Goal: Information Seeking & Learning: Learn about a topic

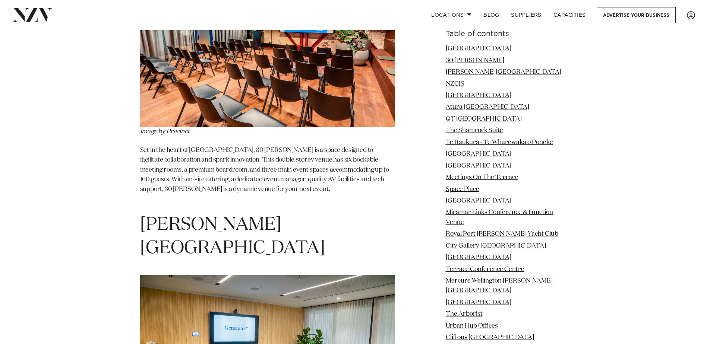
scroll to position [1193, 0]
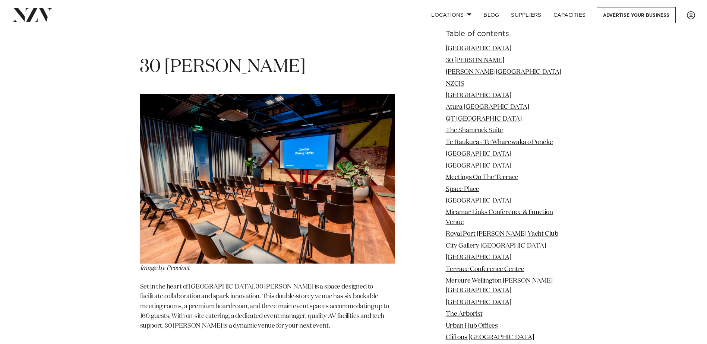
click at [203, 156] on img at bounding box center [267, 179] width 255 height 170
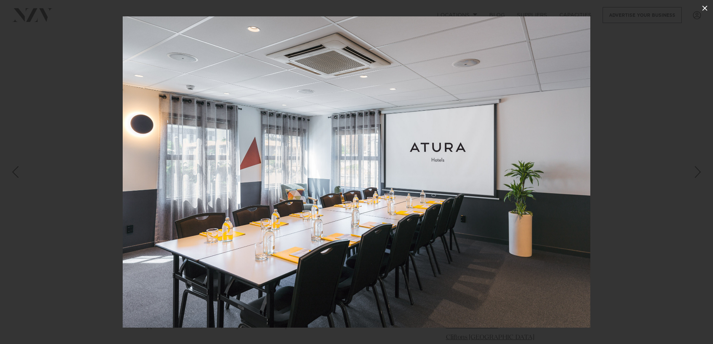
click at [706, 9] on icon at bounding box center [704, 8] width 5 height 5
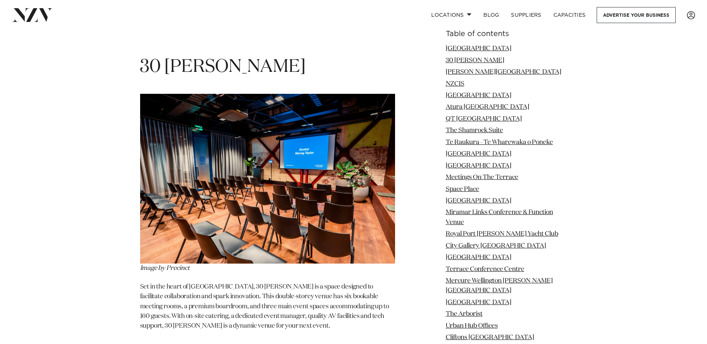
click at [503, 146] on li "Te Raukura - Te Wharewaka o Poneke" at bounding box center [507, 143] width 122 height 10
click at [502, 142] on link "Te Raukura - Te Wharewaka o Poneke" at bounding box center [499, 142] width 107 height 6
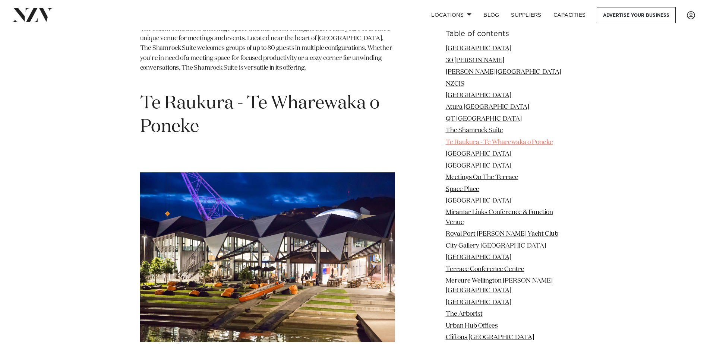
scroll to position [3181, 0]
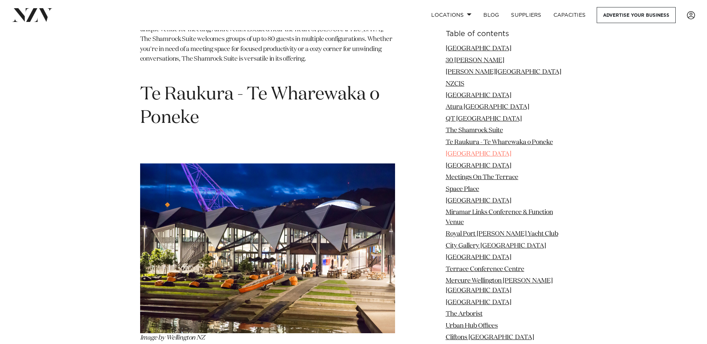
click at [491, 155] on link "[GEOGRAPHIC_DATA]" at bounding box center [479, 154] width 66 height 6
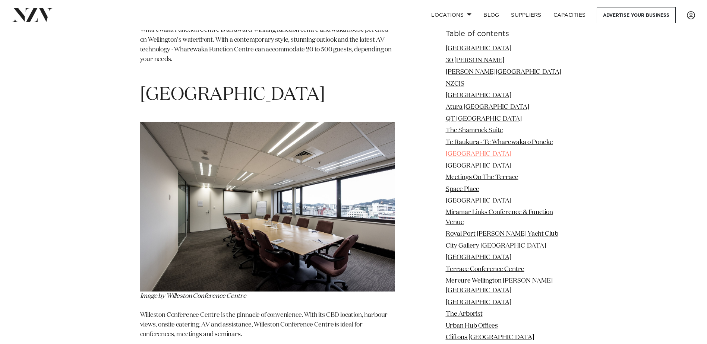
scroll to position [3509, 0]
click at [483, 165] on link "[GEOGRAPHIC_DATA]" at bounding box center [479, 166] width 66 height 6
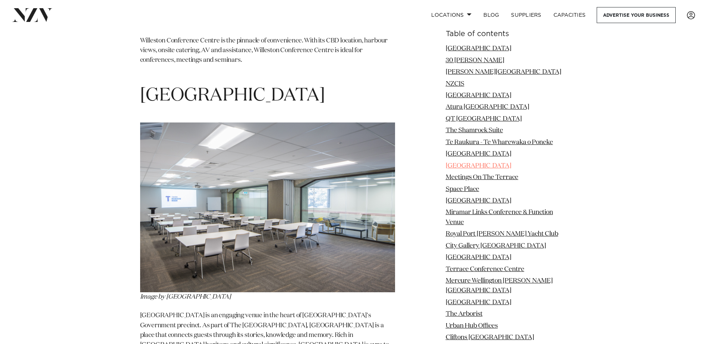
scroll to position [3784, 0]
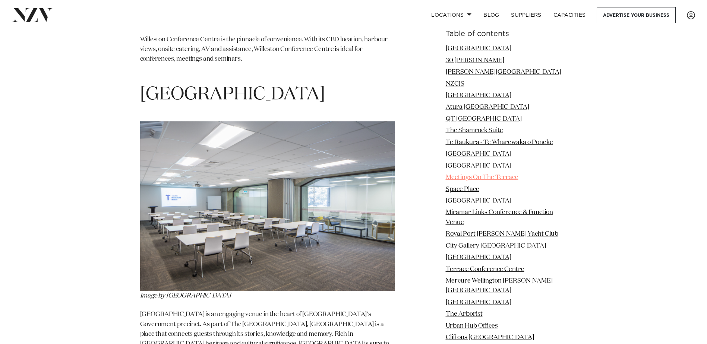
click at [491, 177] on link "Meetings On The Terrace" at bounding box center [482, 177] width 73 height 6
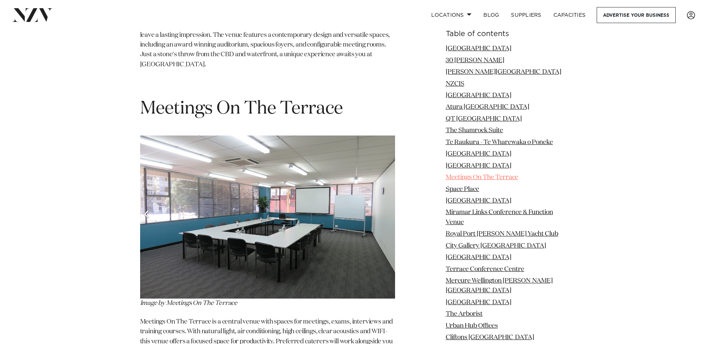
scroll to position [4108, 0]
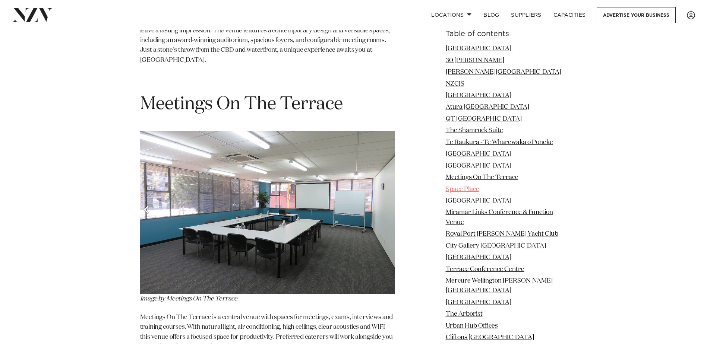
click at [470, 189] on link "Space Place" at bounding box center [463, 189] width 34 height 6
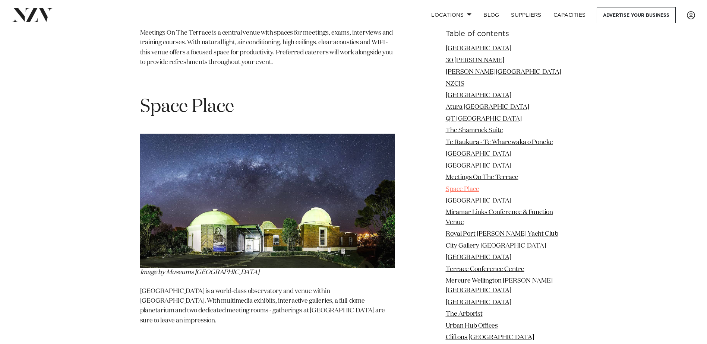
scroll to position [4395, 0]
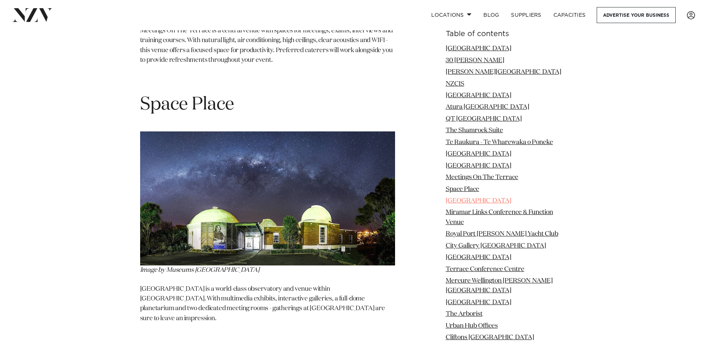
click at [478, 201] on link "Oaks Wellington Hotel" at bounding box center [479, 201] width 66 height 6
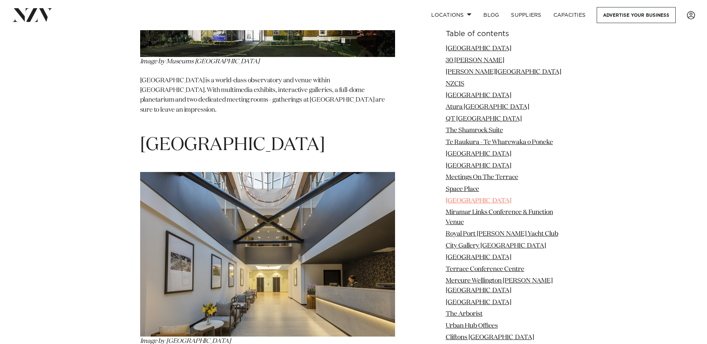
scroll to position [4635, 0]
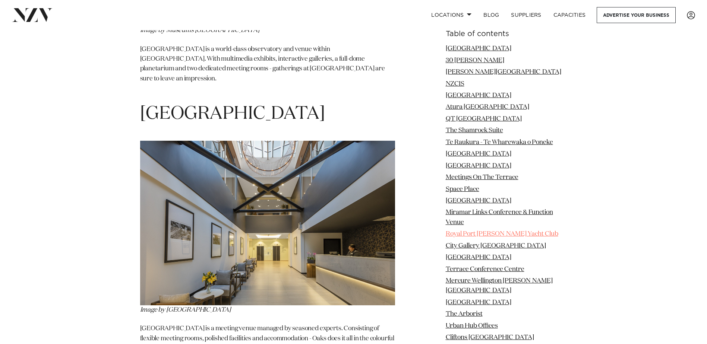
click at [473, 231] on link "Royal Port Nicholson Yacht Club" at bounding box center [502, 234] width 113 height 6
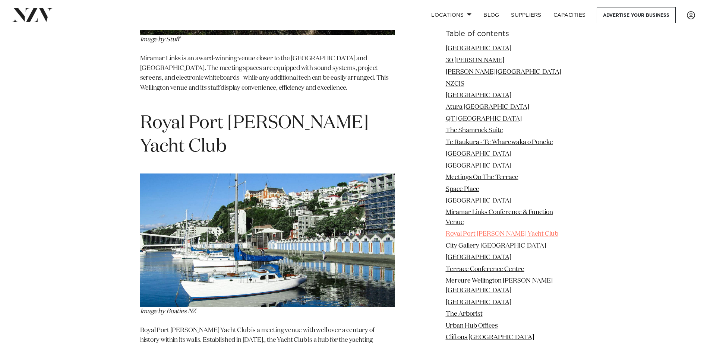
scroll to position [5187, 0]
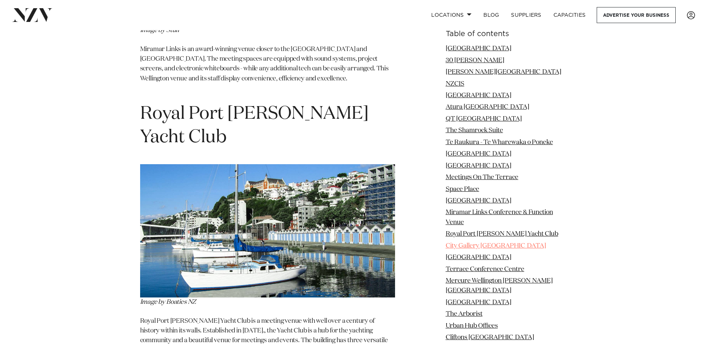
click at [467, 245] on link "City Gallery Wellington" at bounding box center [496, 246] width 100 height 6
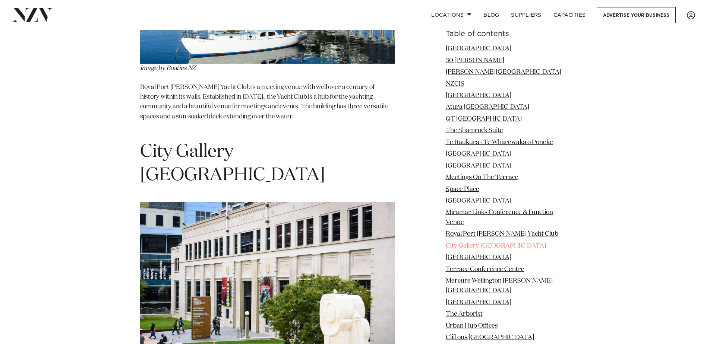
scroll to position [5460, 0]
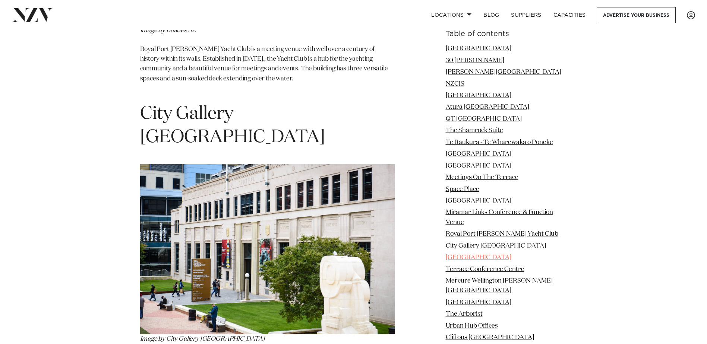
click at [463, 259] on link "Wellington ANZ Centre" at bounding box center [479, 258] width 66 height 6
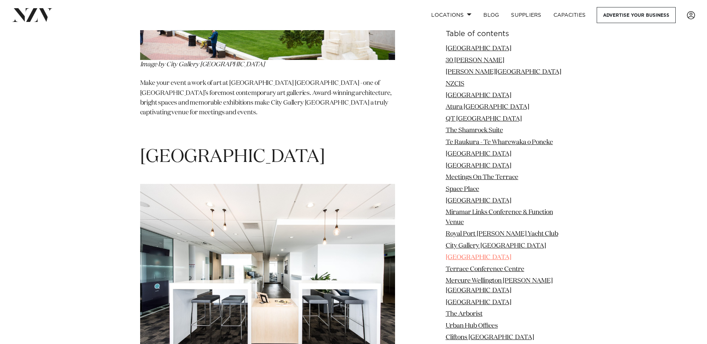
scroll to position [5744, 0]
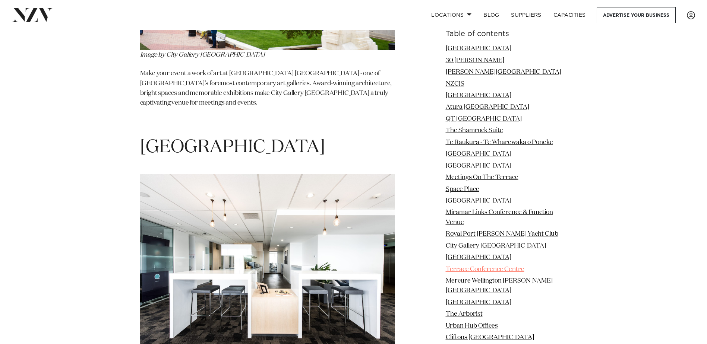
click at [470, 270] on link "Terrace Conference Centre" at bounding box center [485, 269] width 79 height 6
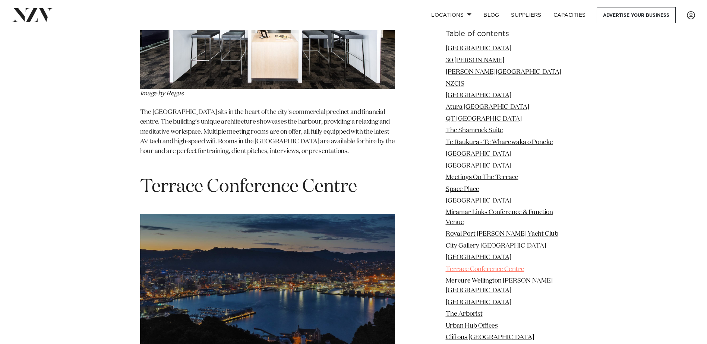
scroll to position [6039, 0]
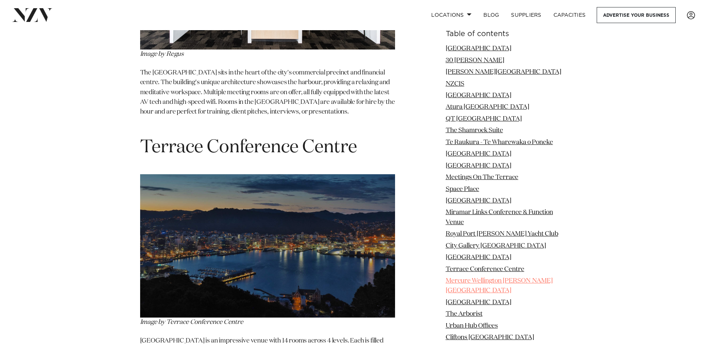
click at [473, 282] on link "Mercure Wellington Abel Tasman Hotel" at bounding box center [499, 286] width 107 height 16
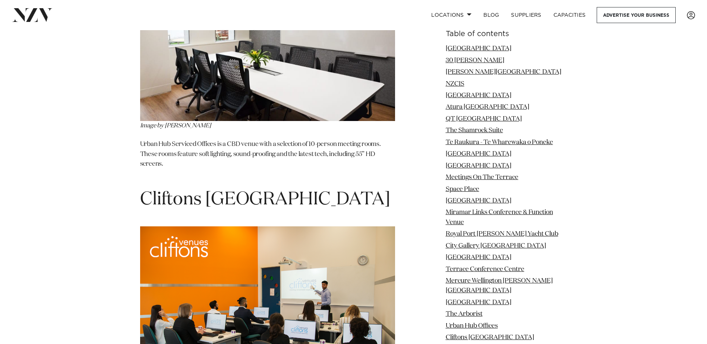
scroll to position [7463, 0]
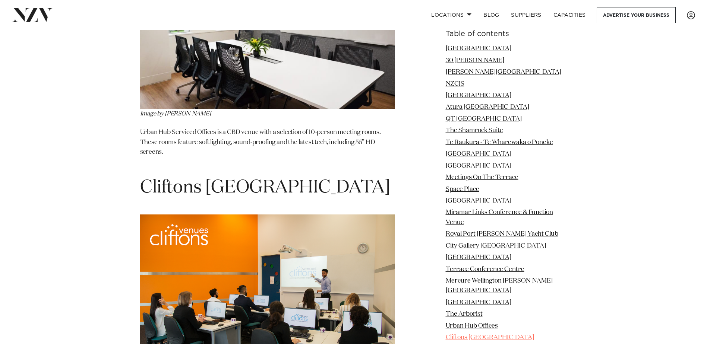
click at [479, 335] on link "Cliftons Wellington" at bounding box center [490, 338] width 88 height 6
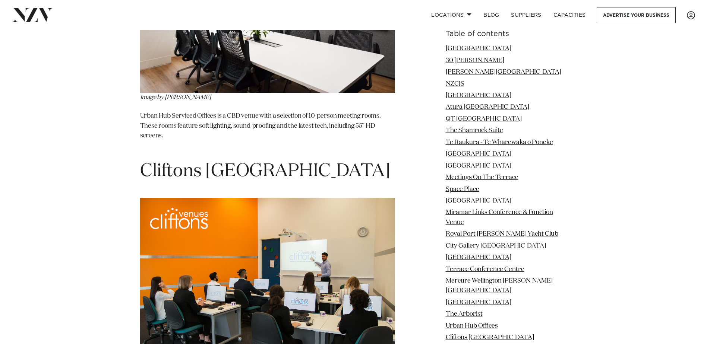
click at [218, 198] on img at bounding box center [267, 283] width 255 height 170
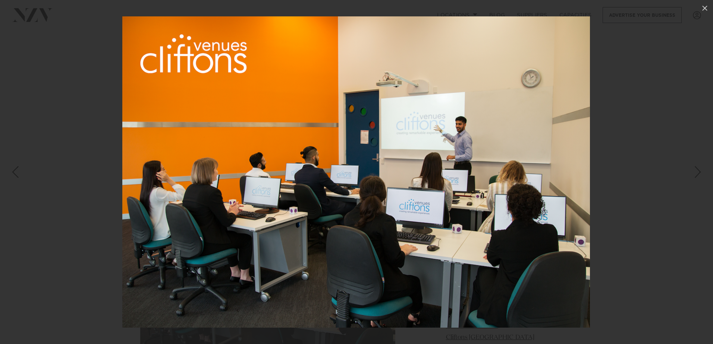
click at [218, 87] on img at bounding box center [356, 172] width 468 height 312
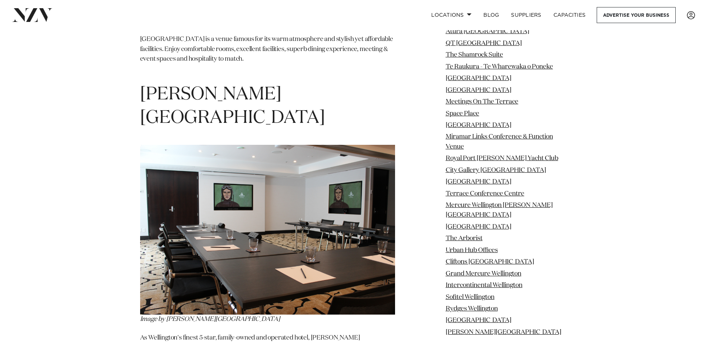
scroll to position [9135, 0]
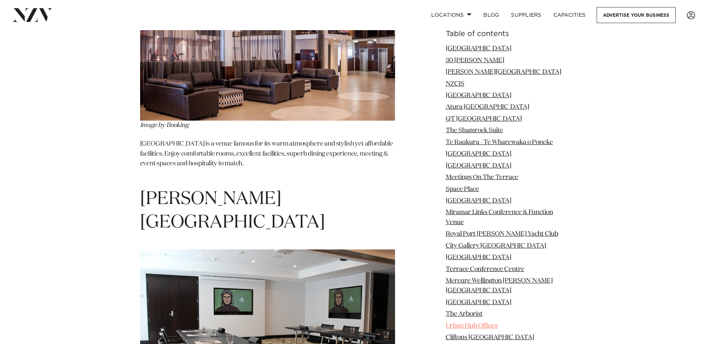
click at [464, 323] on link "Urban Hub Offices" at bounding box center [472, 326] width 52 height 6
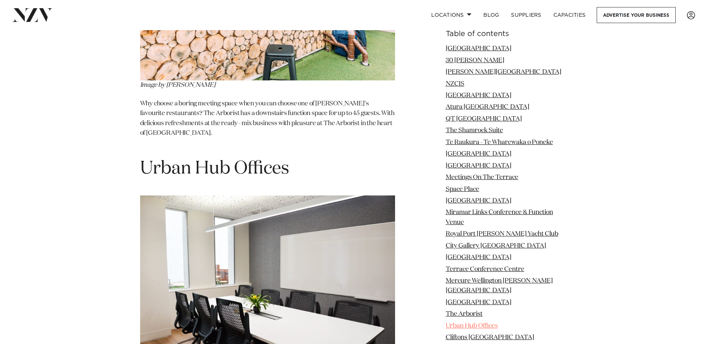
scroll to position [7204, 0]
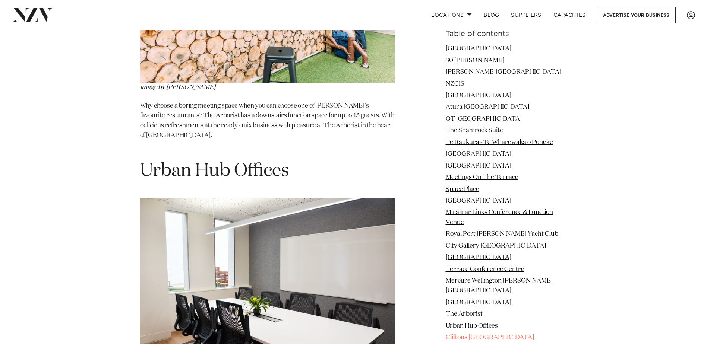
click at [478, 335] on link "Cliftons Wellington" at bounding box center [490, 338] width 88 height 6
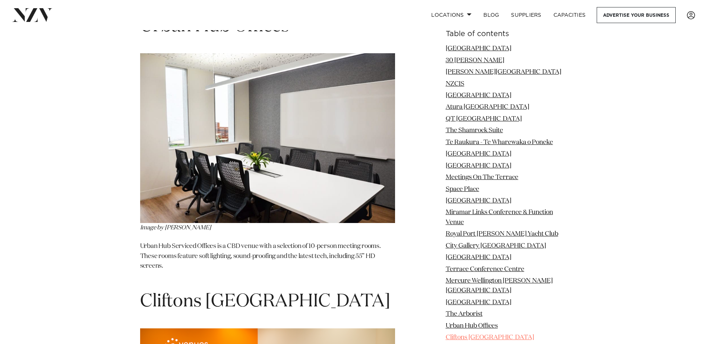
scroll to position [7479, 0]
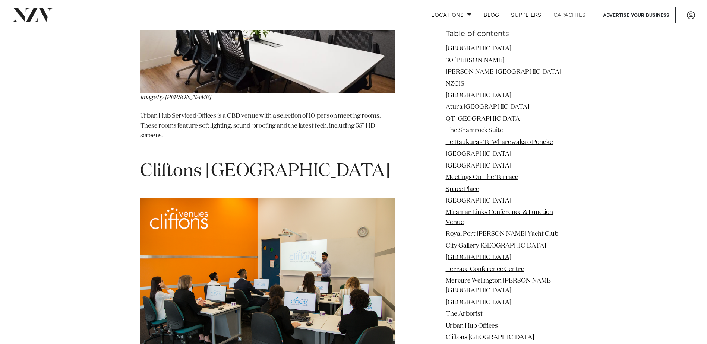
click at [569, 15] on link "Capacities" at bounding box center [570, 15] width 44 height 16
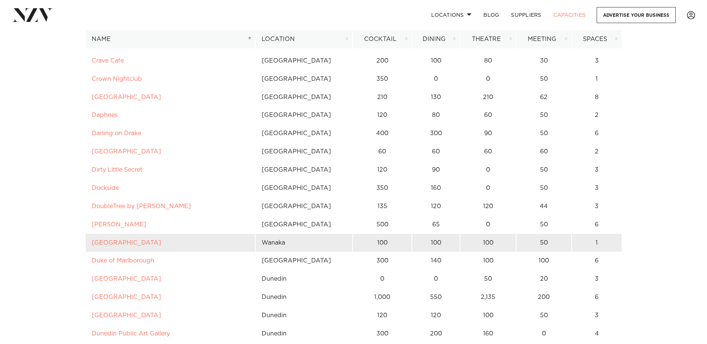
scroll to position [1118, 0]
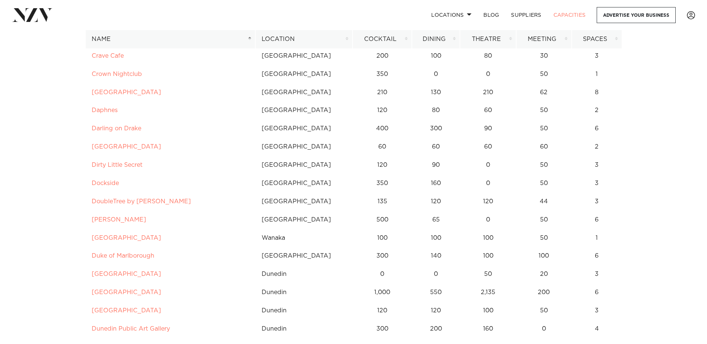
click at [567, 40] on th "Meeting" at bounding box center [544, 39] width 56 height 18
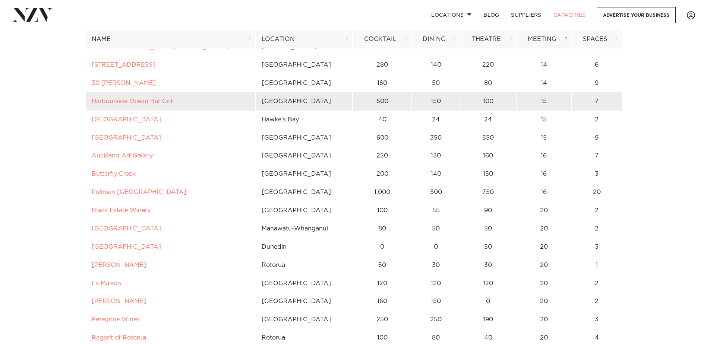
scroll to position [1230, 0]
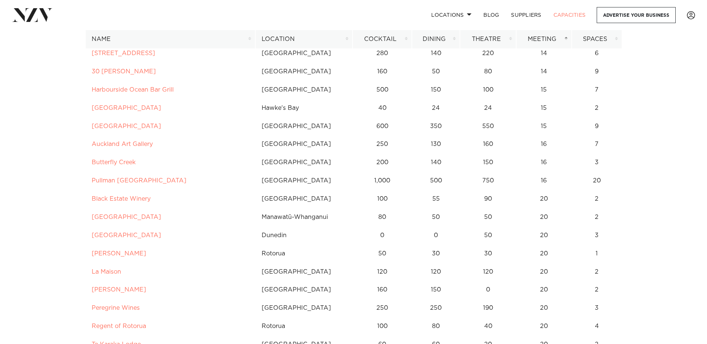
click at [347, 40] on th "Location" at bounding box center [303, 39] width 97 height 18
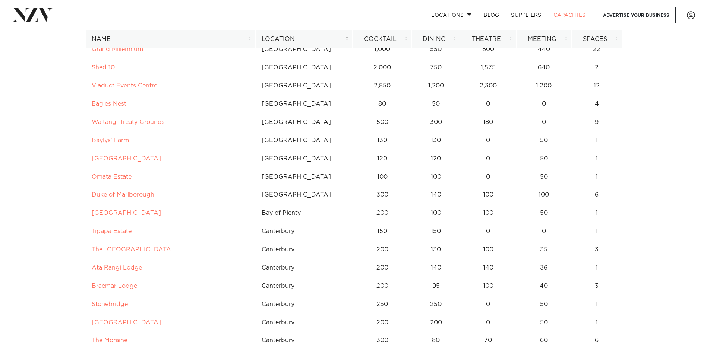
scroll to position [2200, 0]
click at [467, 14] on span at bounding box center [469, 14] width 5 height 3
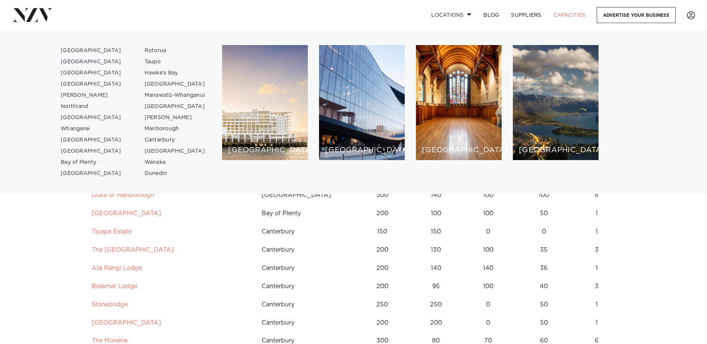
click at [83, 60] on link "[GEOGRAPHIC_DATA]" at bounding box center [91, 61] width 73 height 11
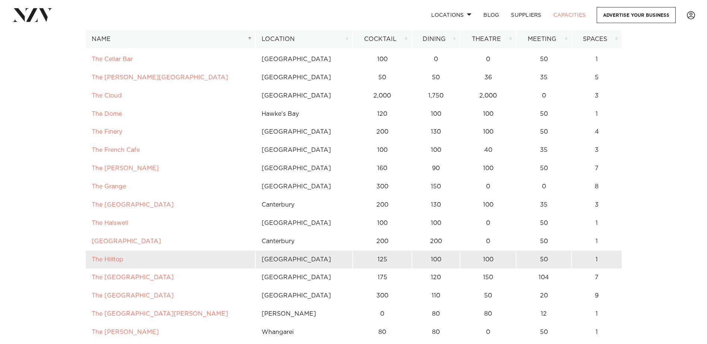
scroll to position [4437, 0]
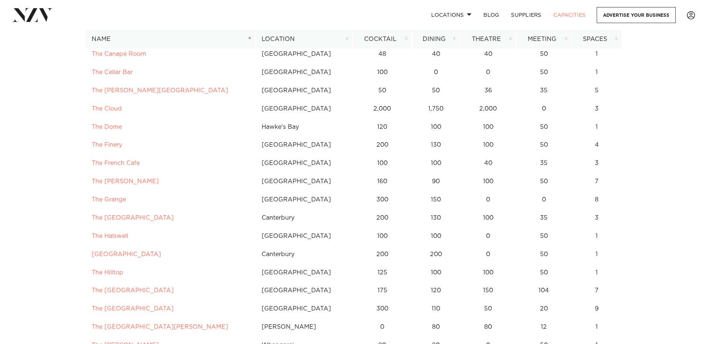
click at [561, 39] on th "Meeting" at bounding box center [544, 39] width 56 height 18
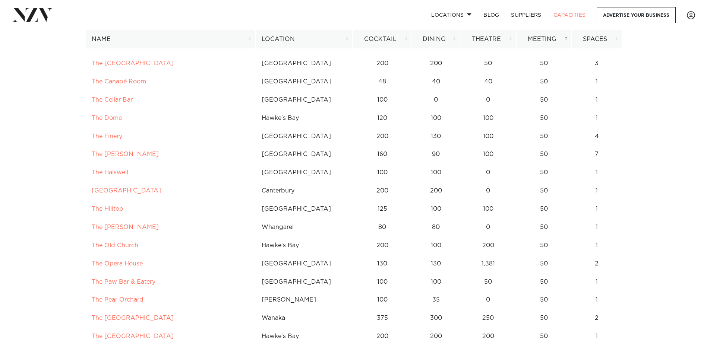
scroll to position [3467, 0]
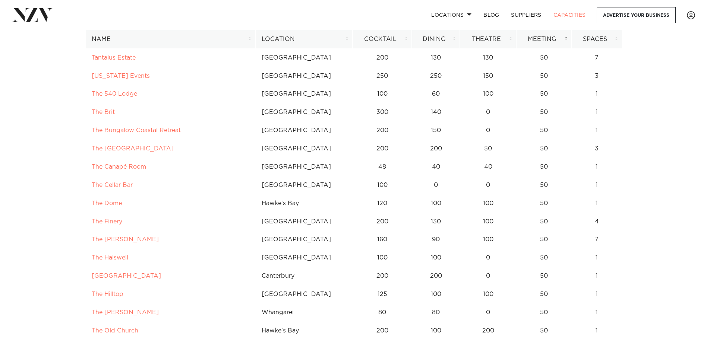
click at [568, 39] on th "Meeting" at bounding box center [544, 39] width 56 height 18
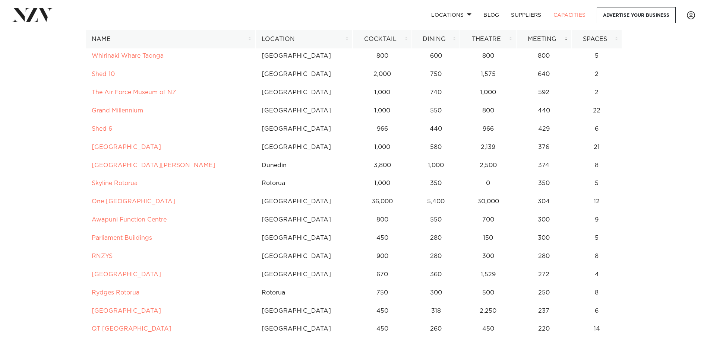
scroll to position [156, 0]
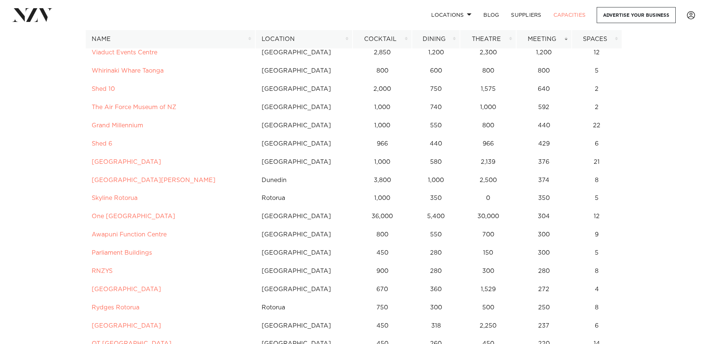
click at [561, 36] on th "Meeting" at bounding box center [544, 39] width 56 height 18
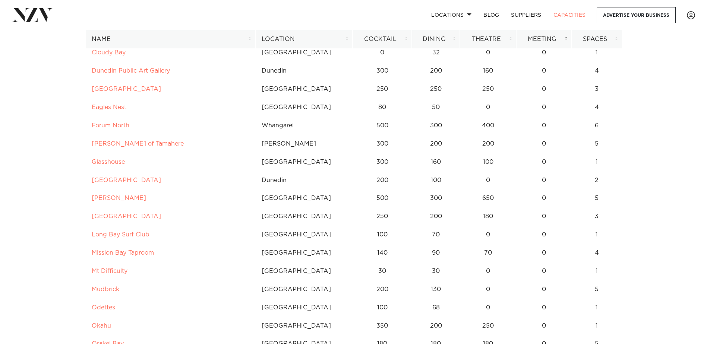
click at [343, 39] on th "Location" at bounding box center [303, 39] width 97 height 18
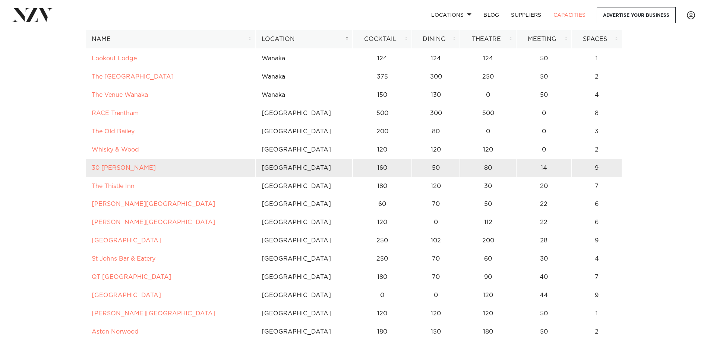
scroll to position [5262, 0]
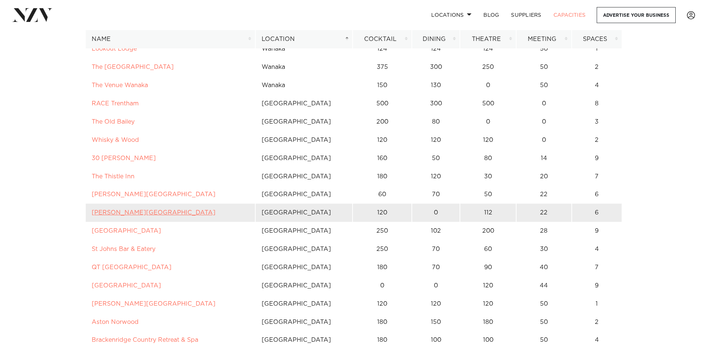
click at [114, 214] on link "[PERSON_NAME][GEOGRAPHIC_DATA]" at bounding box center [154, 213] width 124 height 6
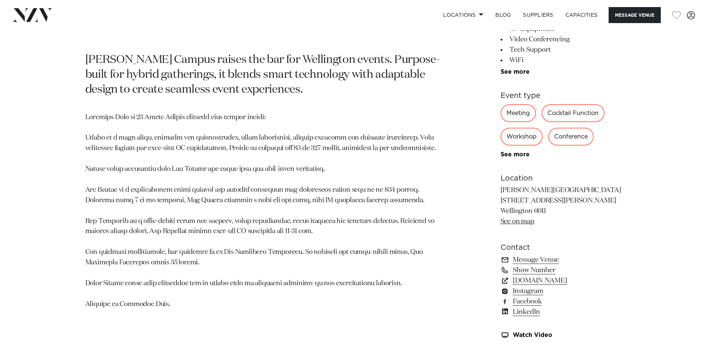
scroll to position [447, 0]
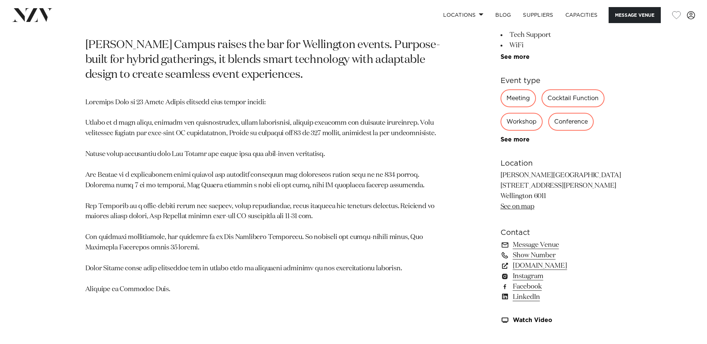
click at [518, 100] on div "Meeting" at bounding box center [518, 98] width 35 height 18
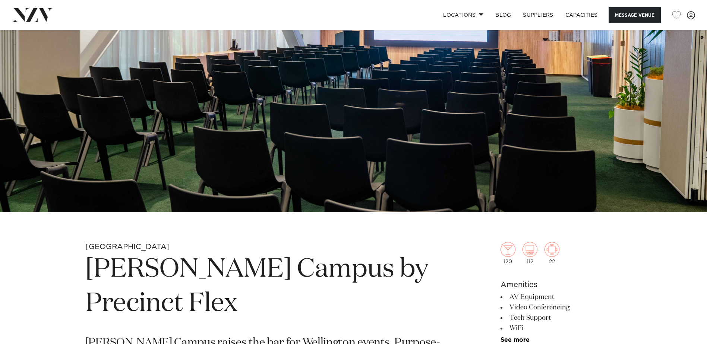
scroll to position [0, 0]
